Goal: Go to known website: Go to known website

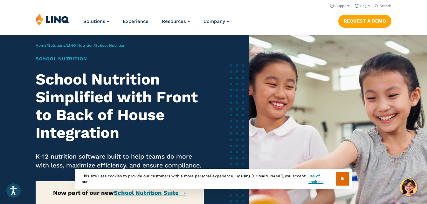
click at [366, 9] on li "Login" at bounding box center [361, 5] width 15 height 7
click at [364, 7] on link "Login" at bounding box center [361, 6] width 15 height 4
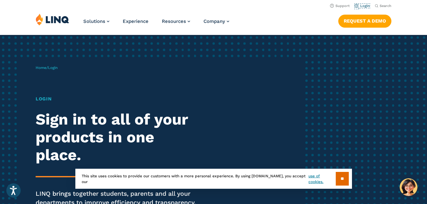
click at [364, 7] on link "Login" at bounding box center [361, 6] width 15 height 4
click at [341, 185] on input "**" at bounding box center [341, 179] width 13 height 14
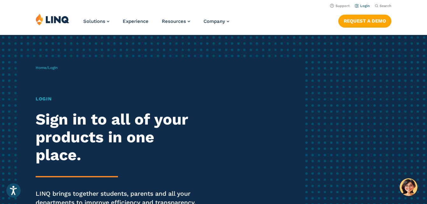
click at [362, 3] on li "Login" at bounding box center [361, 5] width 15 height 7
click at [362, 5] on link "Login" at bounding box center [361, 6] width 15 height 4
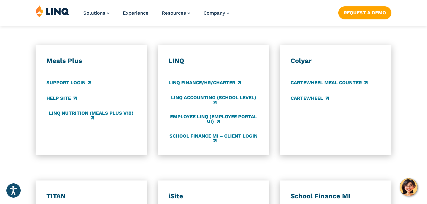
scroll to position [413, 0]
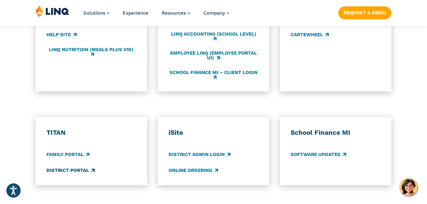
click at [69, 168] on link "District Portal" at bounding box center [70, 170] width 48 height 7
